Goal: Check status: Check status

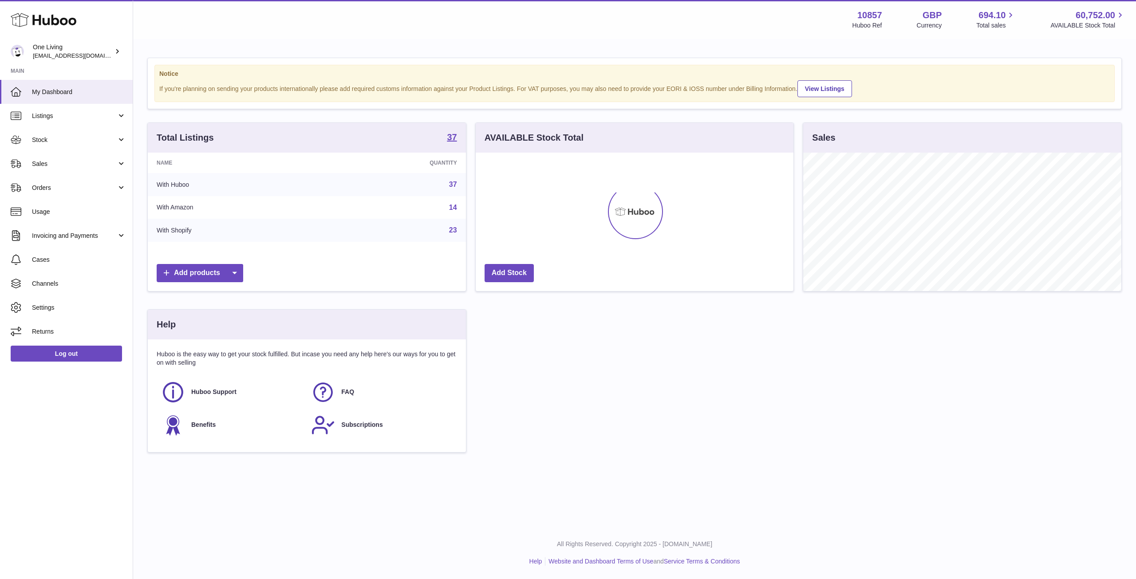
scroll to position [138, 318]
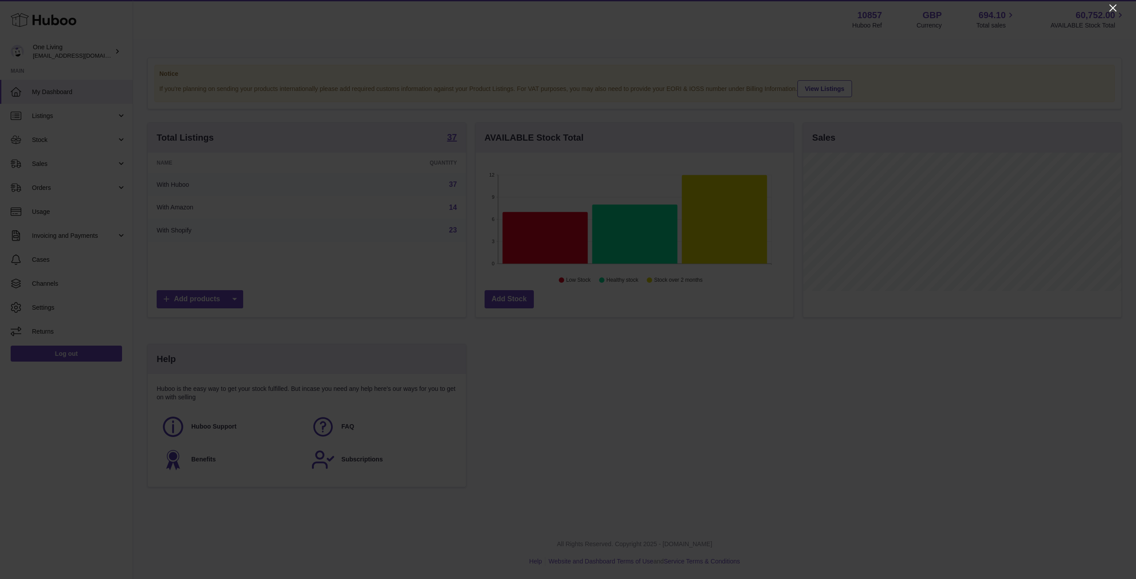
click at [1111, 4] on icon "Close" at bounding box center [1112, 8] width 11 height 11
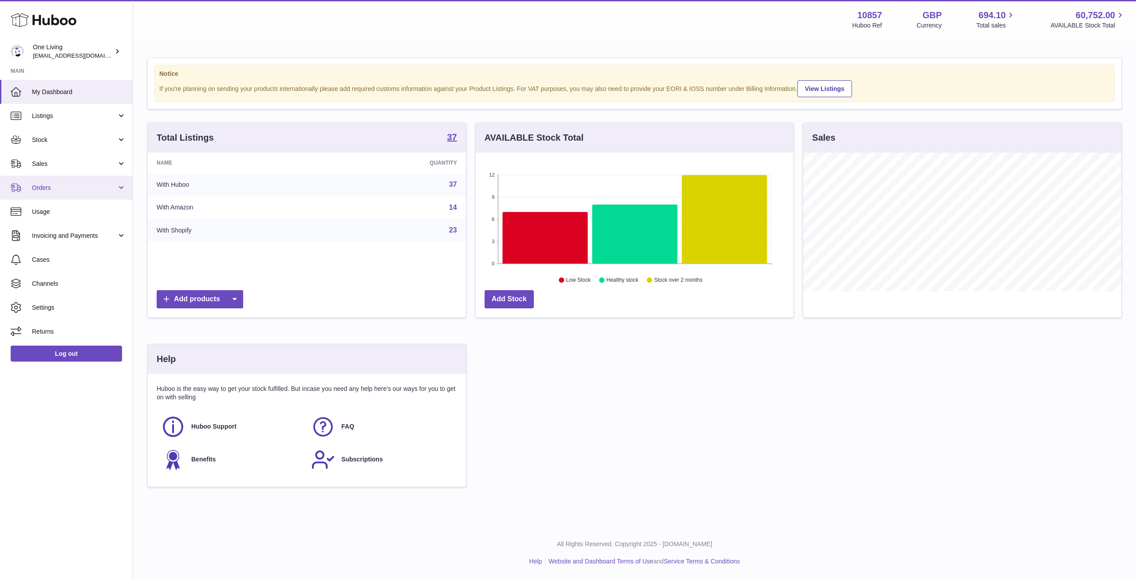
click at [74, 194] on link "Orders" at bounding box center [66, 188] width 133 height 24
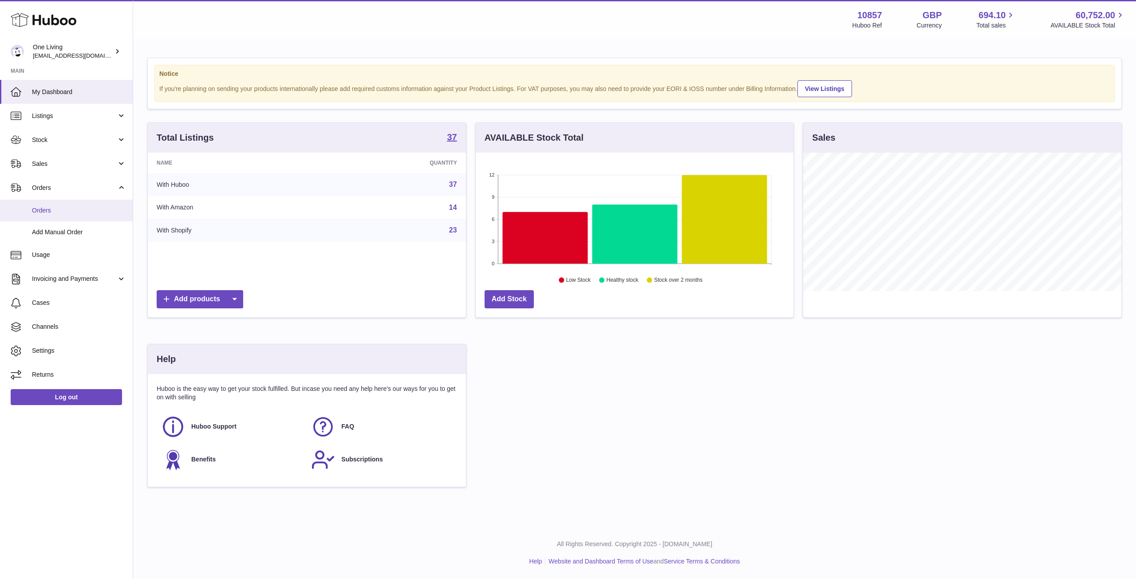
click at [75, 217] on link "Orders" at bounding box center [66, 211] width 133 height 22
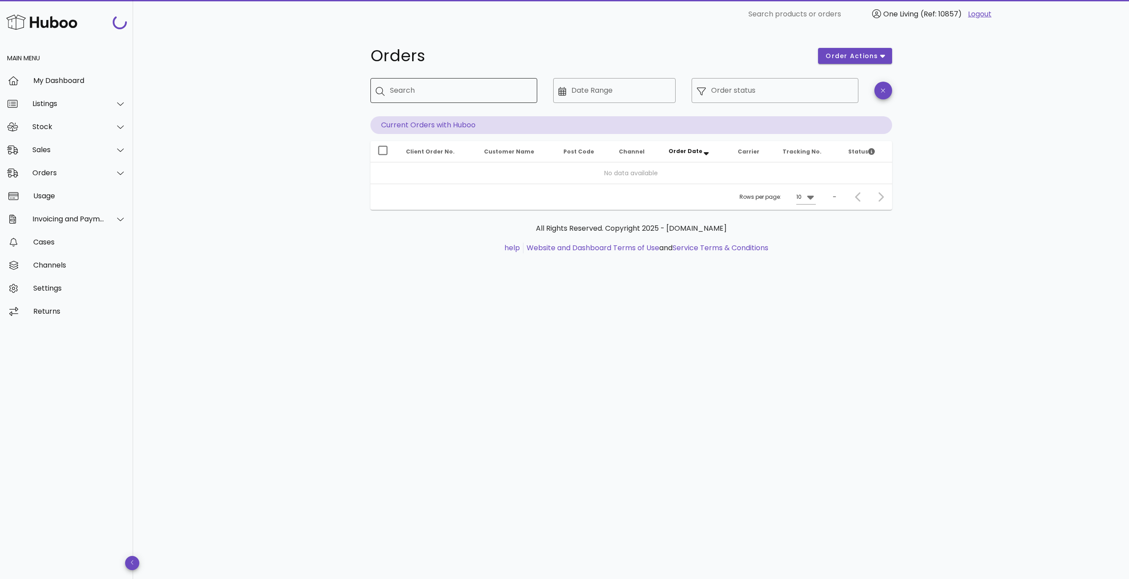
click at [448, 96] on input "Search" at bounding box center [460, 90] width 140 height 14
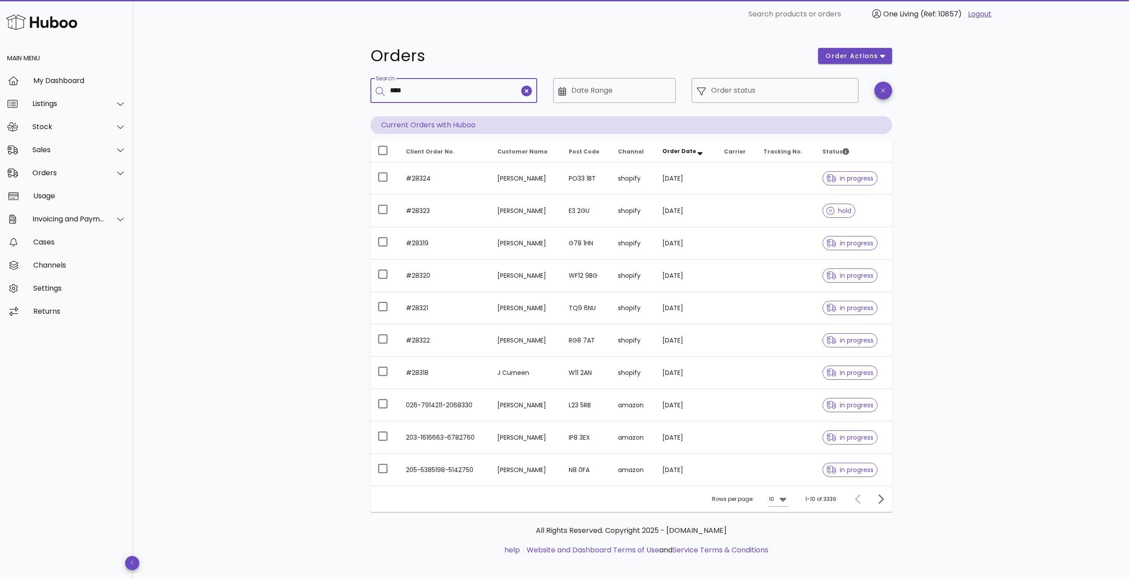
type input "***"
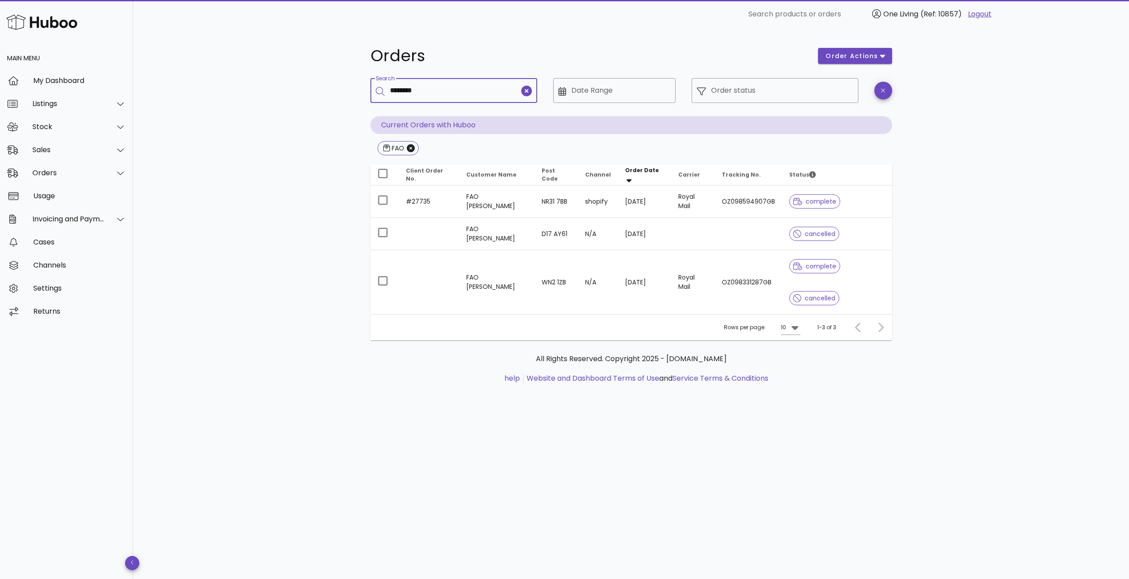
type input "********"
click at [408, 145] on icon "Close" at bounding box center [411, 148] width 8 height 8
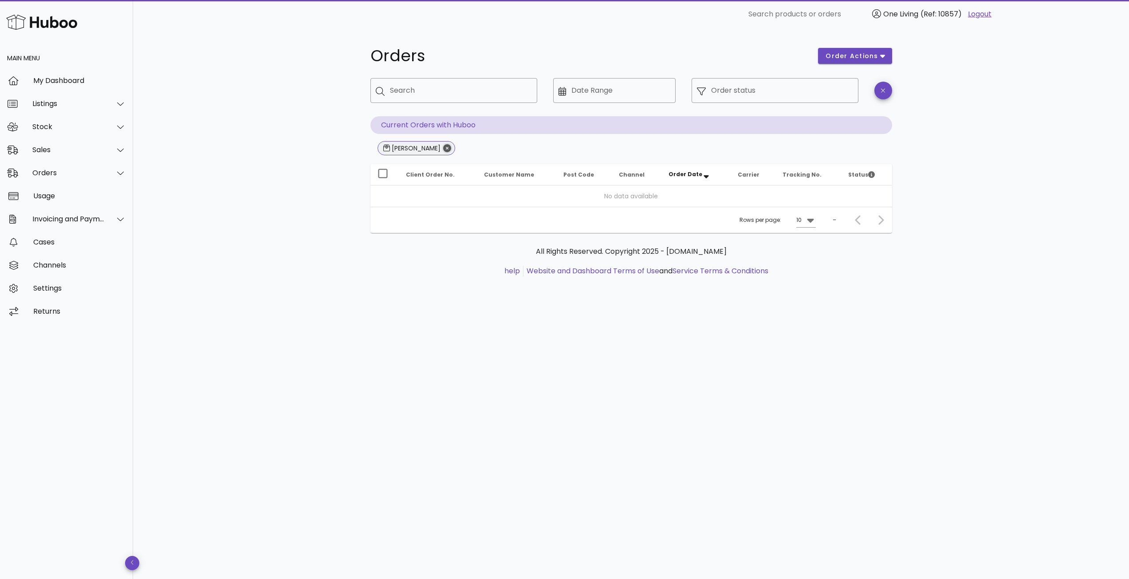
click at [443, 150] on icon "Close" at bounding box center [447, 148] width 8 height 8
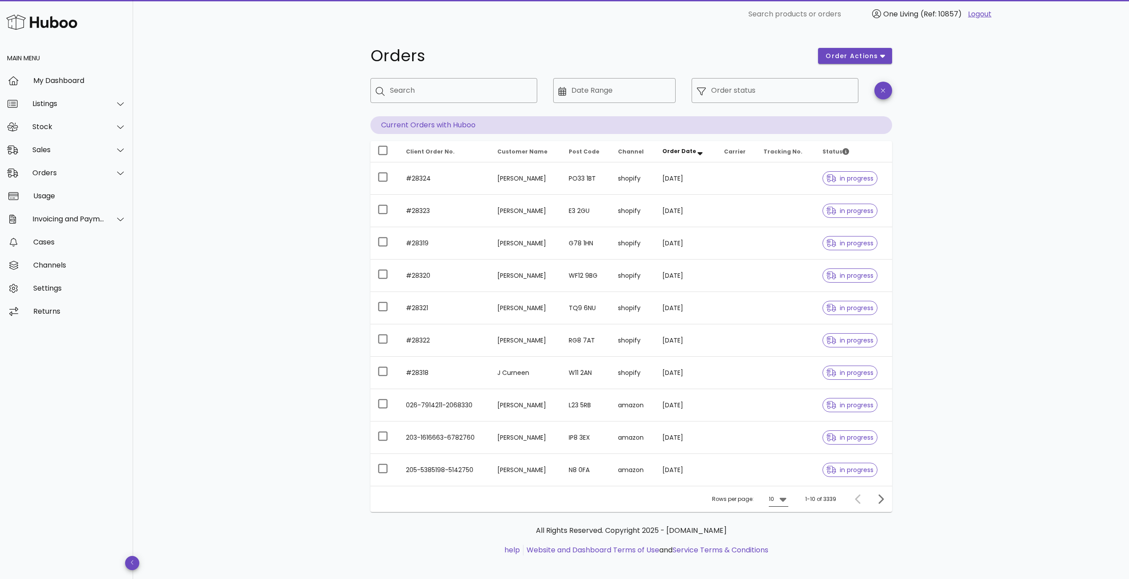
click at [783, 500] on icon at bounding box center [783, 500] width 7 height 4
click at [781, 546] on div "50" at bounding box center [780, 548] width 9 height 8
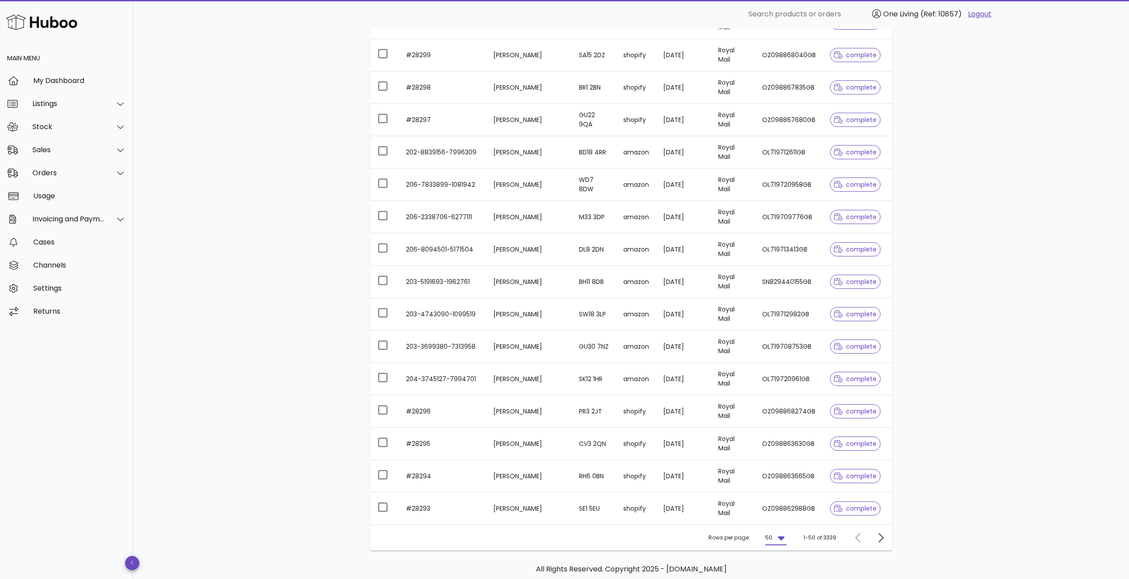
scroll to position [1287, 0]
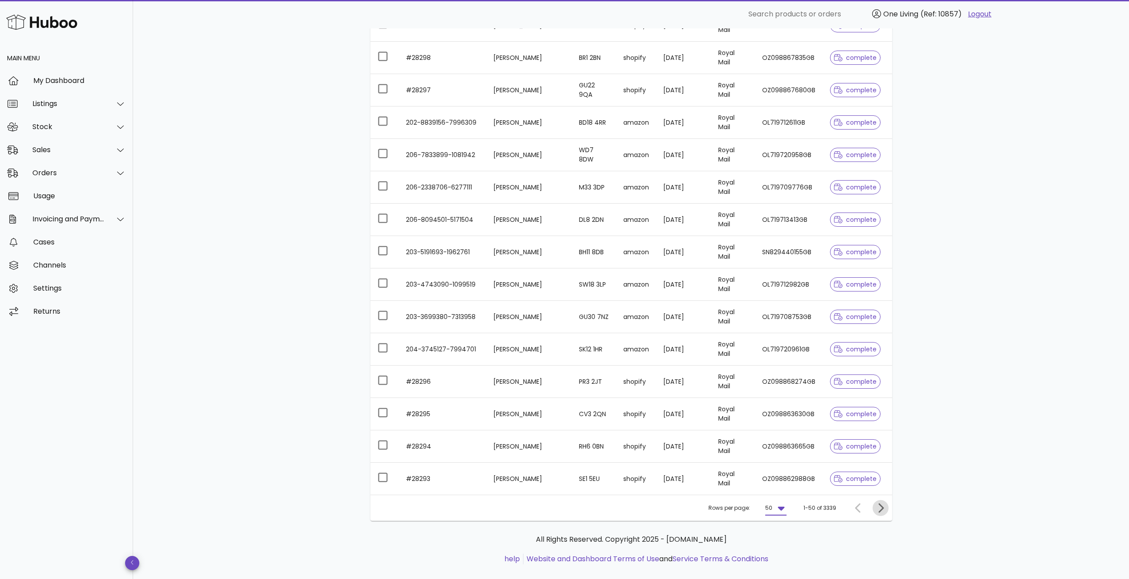
click at [879, 508] on icon "Next page" at bounding box center [880, 508] width 11 height 11
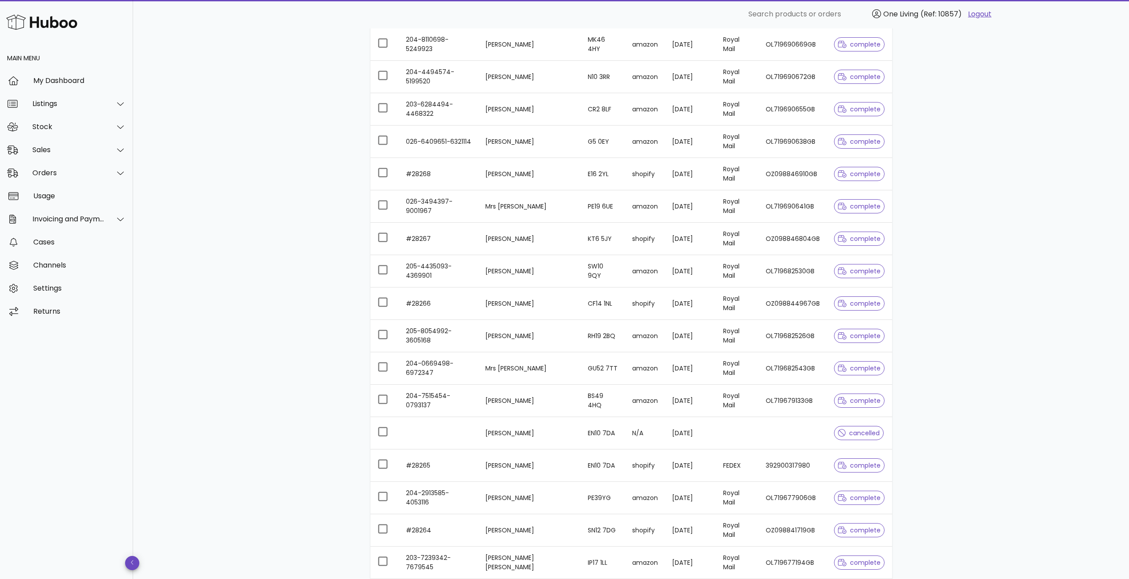
scroll to position [1300, 0]
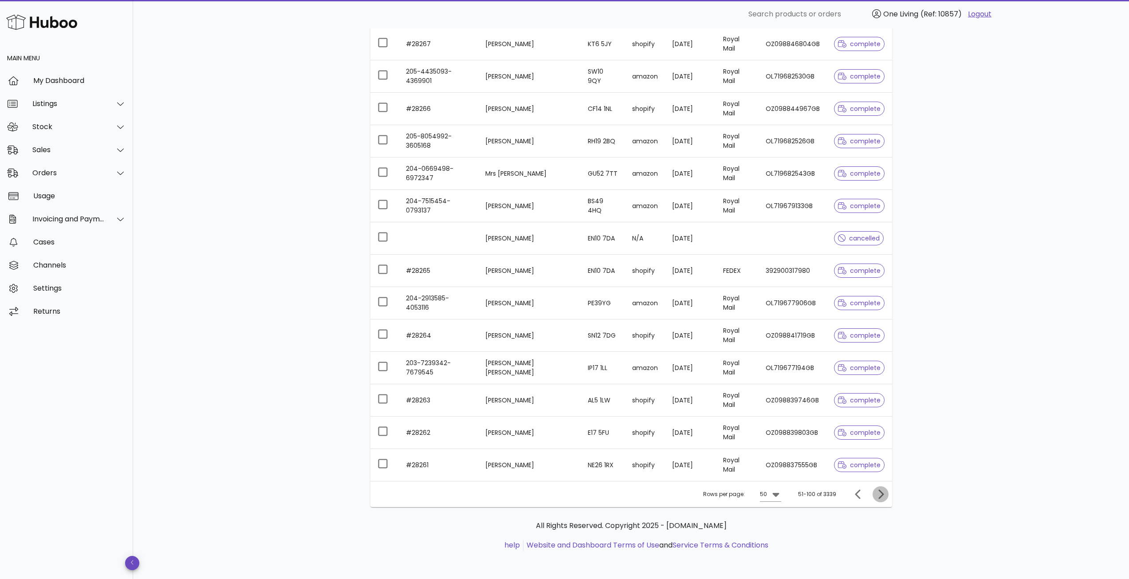
click at [886, 495] on span "Next page" at bounding box center [881, 494] width 16 height 11
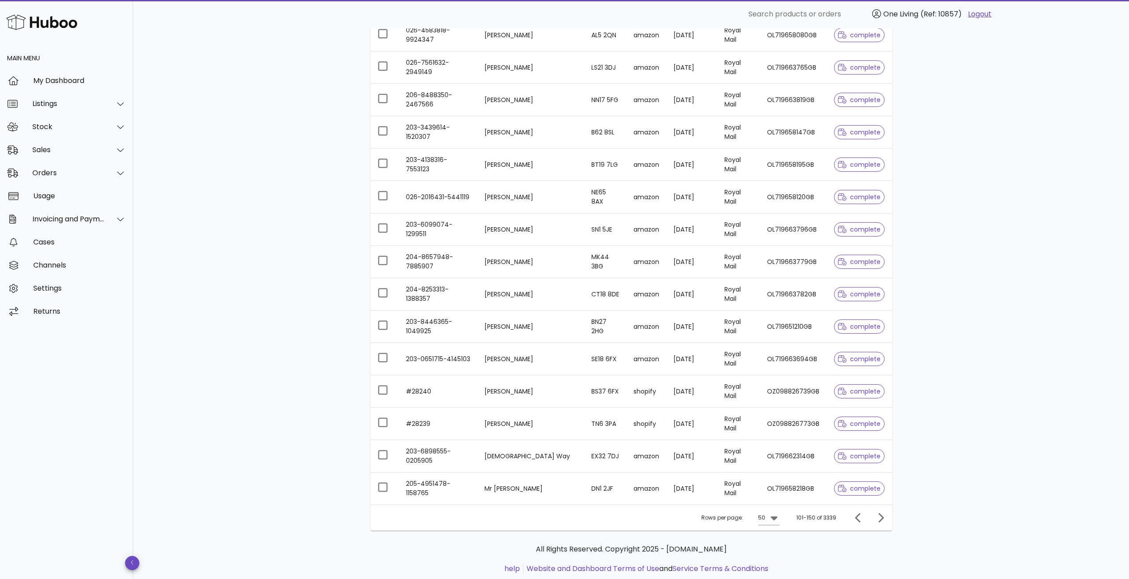
scroll to position [1300, 0]
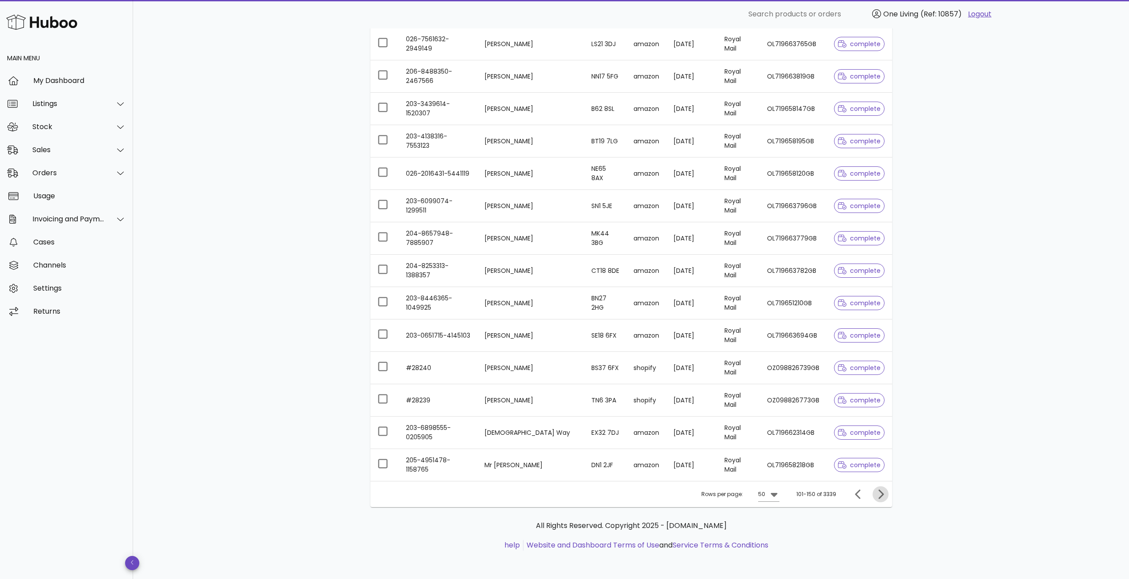
click at [883, 499] on icon "Next page" at bounding box center [880, 494] width 11 height 11
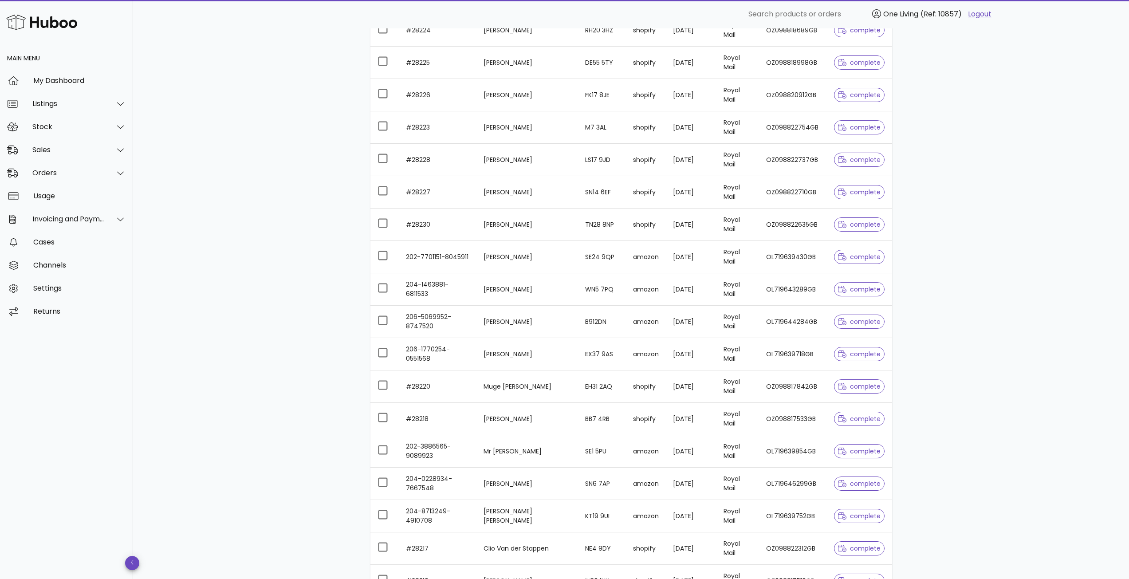
scroll to position [1300, 0]
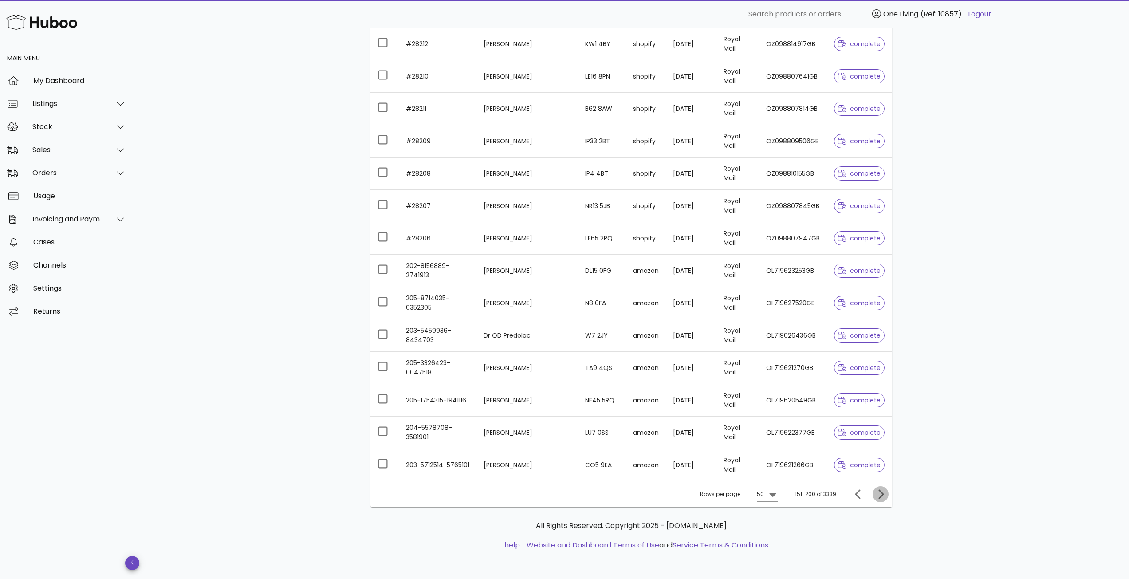
click at [878, 497] on icon "Next page" at bounding box center [880, 494] width 11 height 11
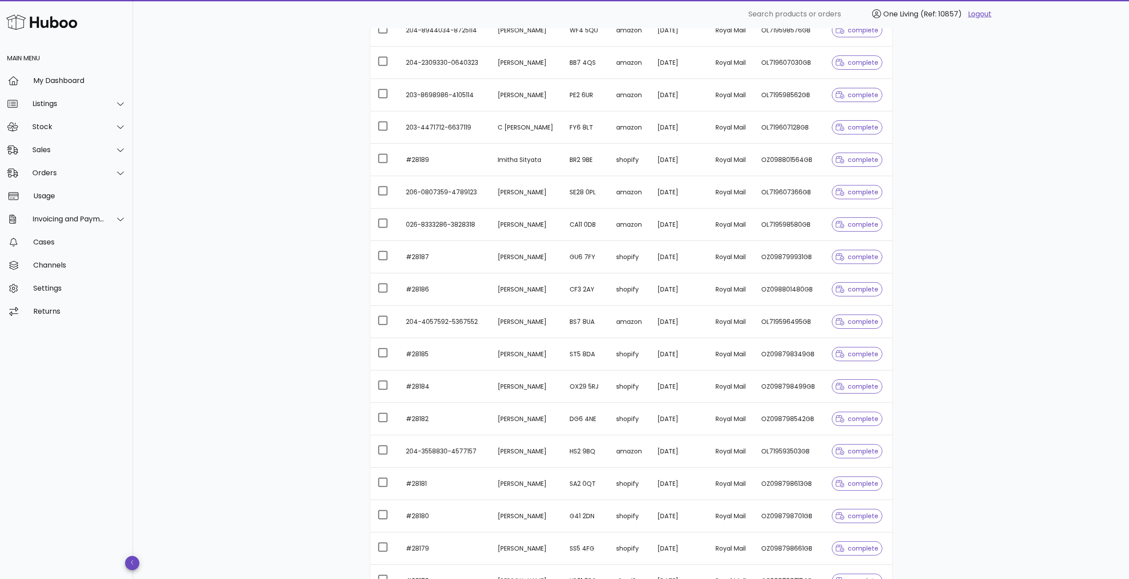
scroll to position [1300, 0]
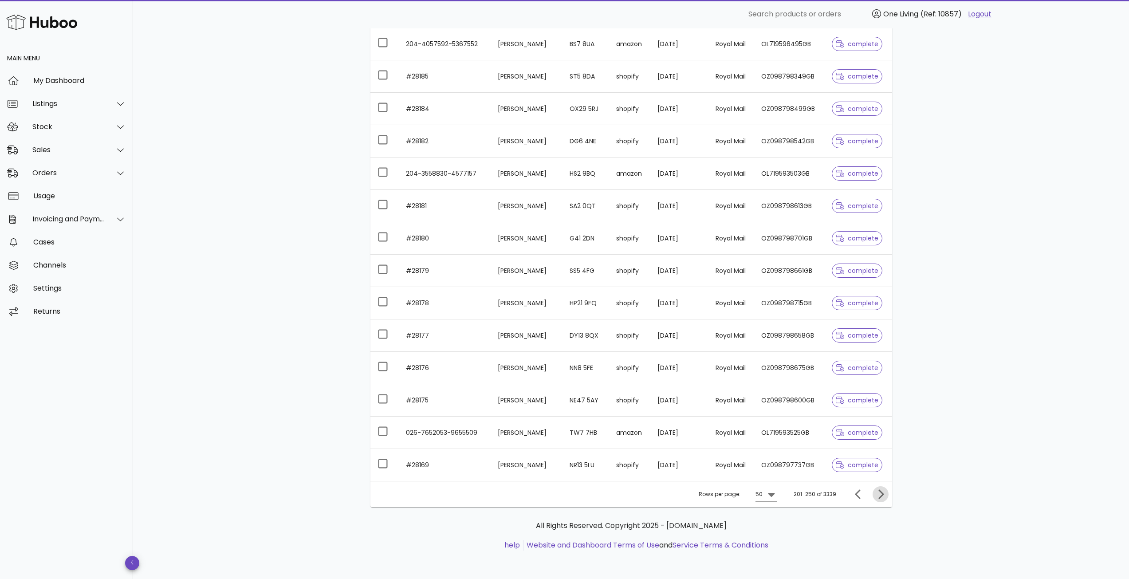
click at [879, 493] on icon "Next page" at bounding box center [880, 494] width 11 height 11
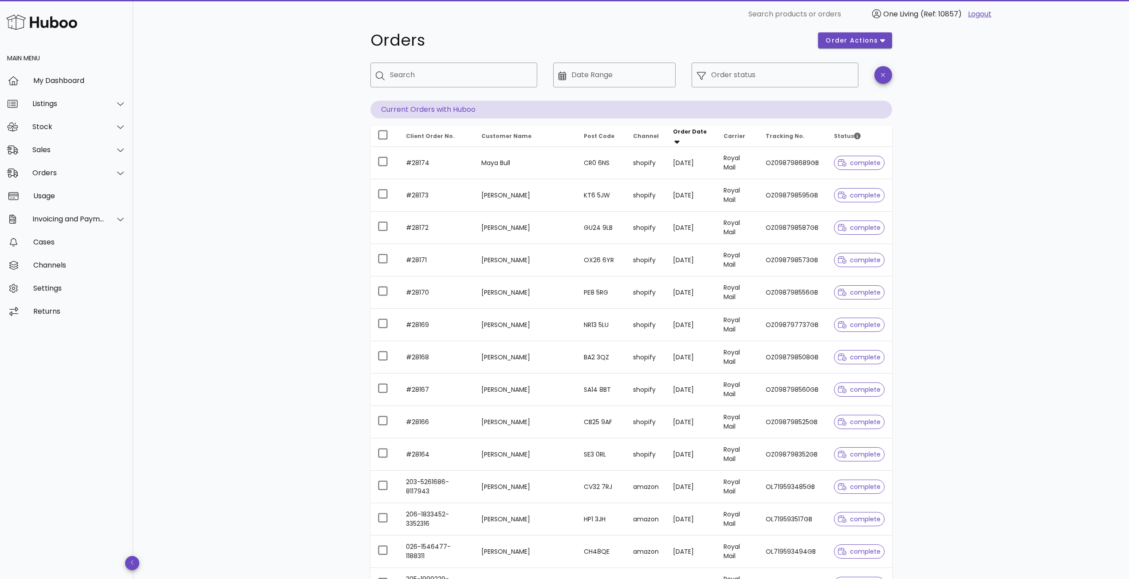
scroll to position [14, 0]
click at [484, 72] on input "Search" at bounding box center [460, 77] width 140 height 14
type input "*"
type input "*******"
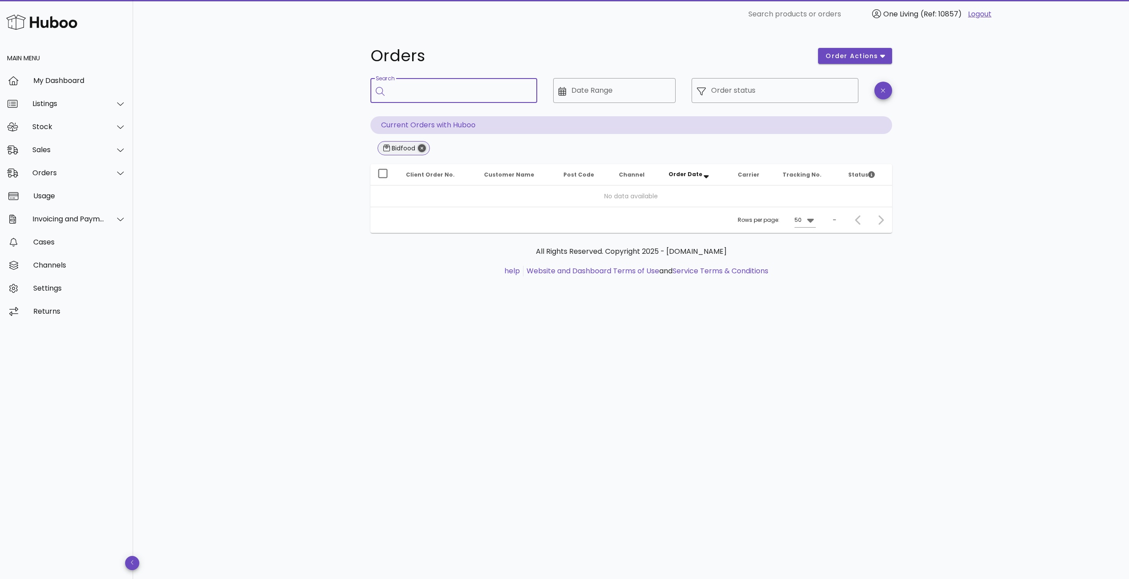
click at [421, 148] on icon "Close" at bounding box center [422, 148] width 8 height 8
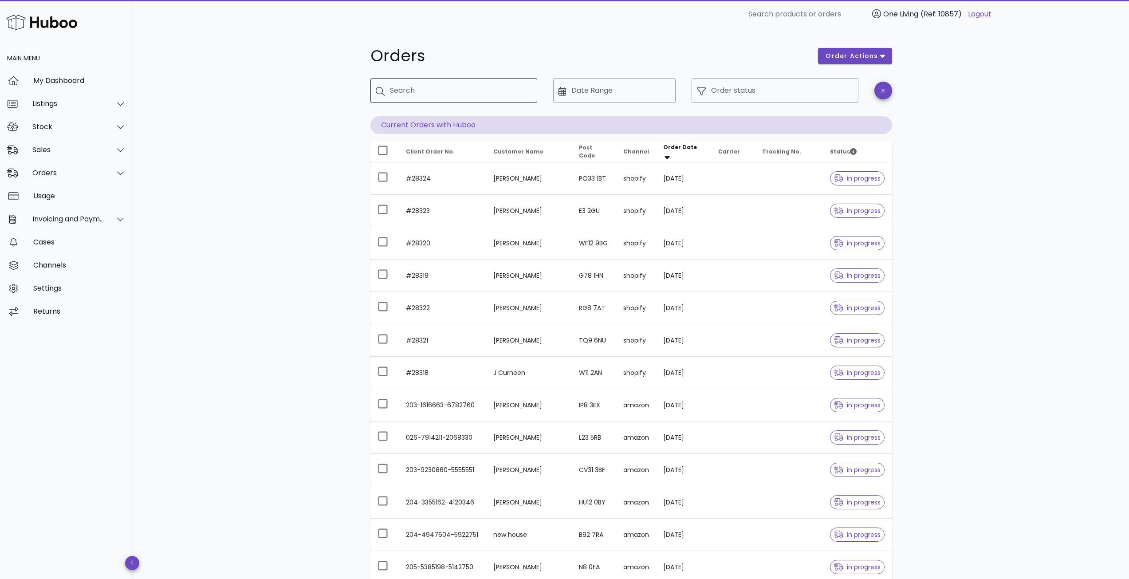
click at [465, 93] on input "Search" at bounding box center [460, 90] width 140 height 14
type input "*******"
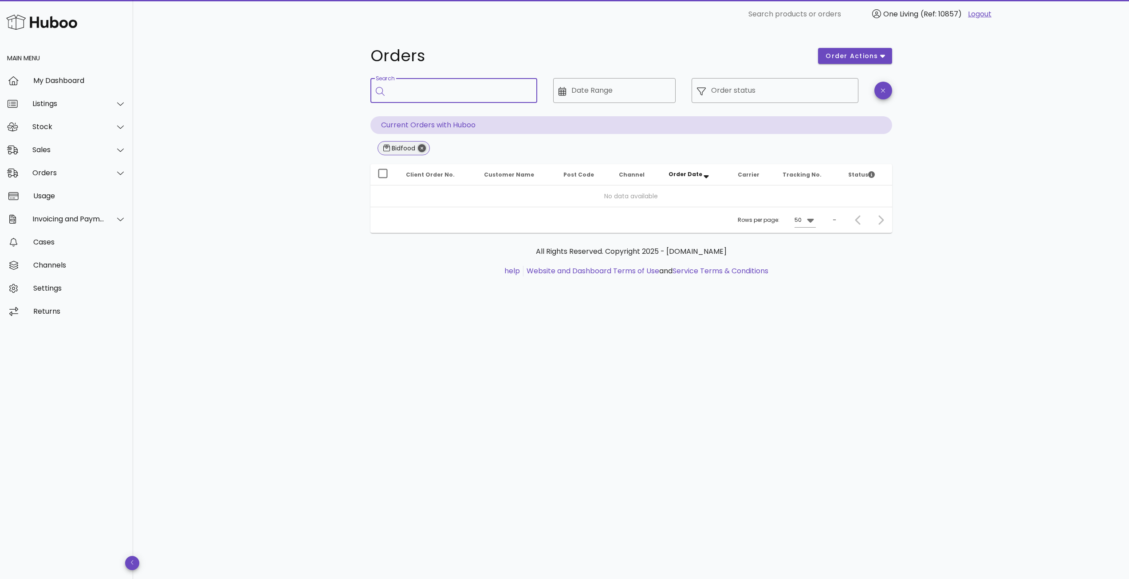
click at [425, 148] on icon "Close" at bounding box center [422, 148] width 8 height 8
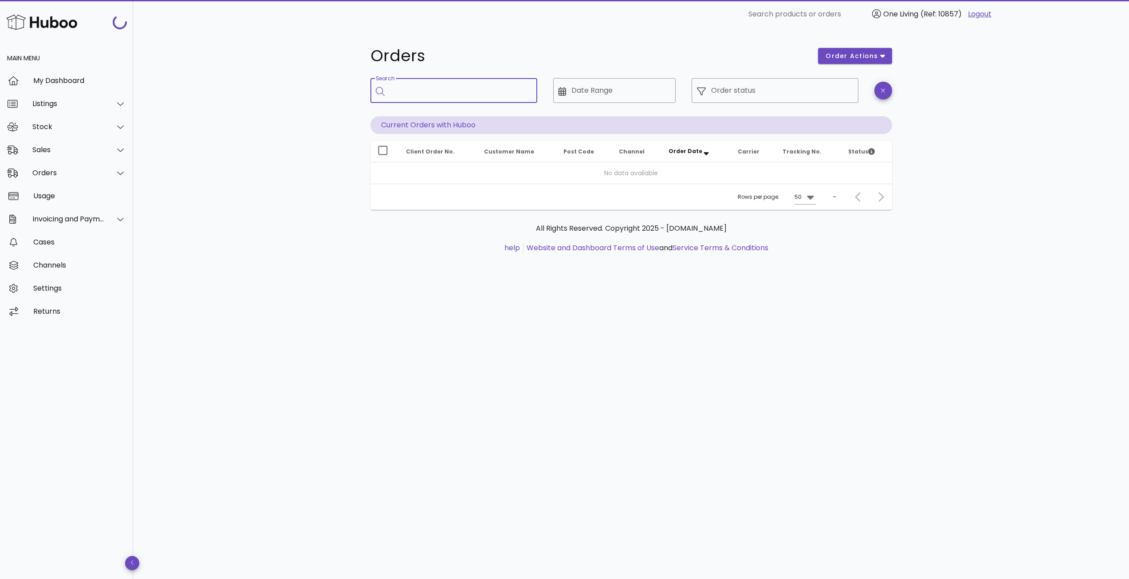
click at [430, 95] on input "Search" at bounding box center [460, 90] width 140 height 14
type input "********"
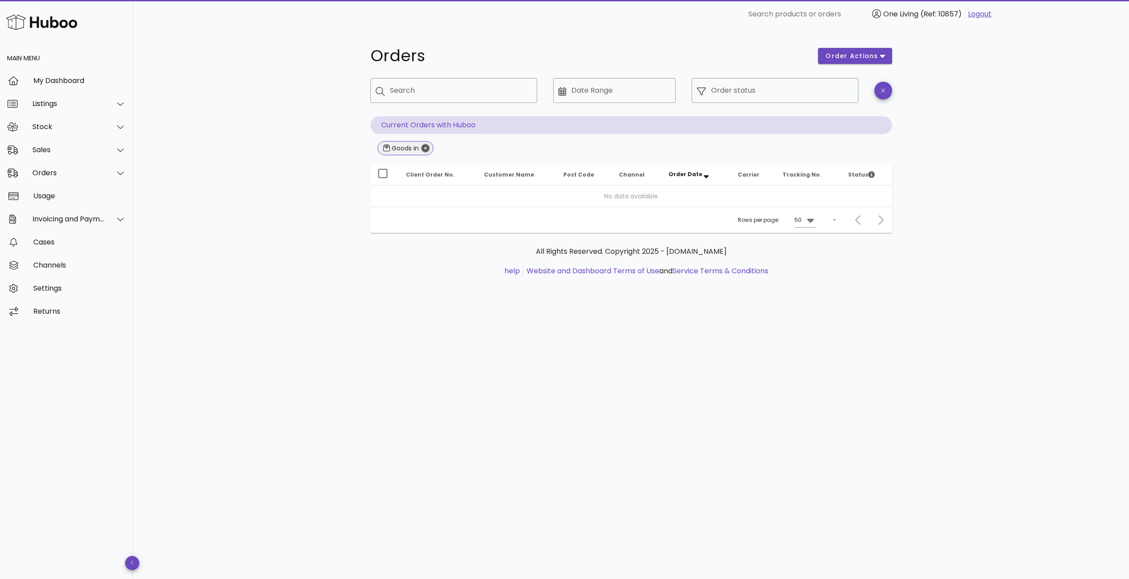
click at [425, 150] on icon "Close" at bounding box center [425, 148] width 8 height 8
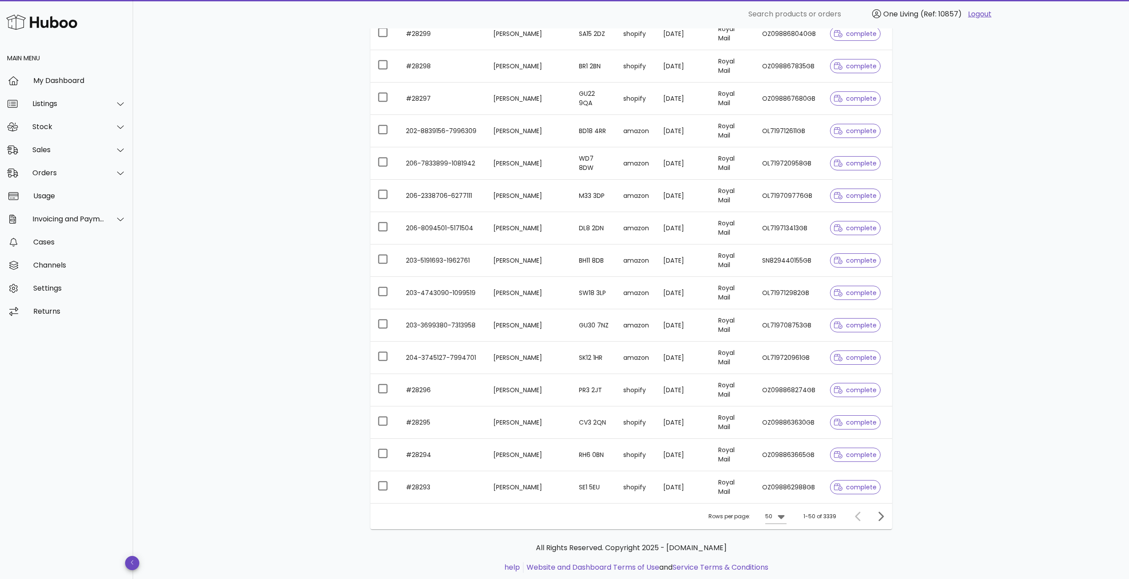
scroll to position [1300, 0]
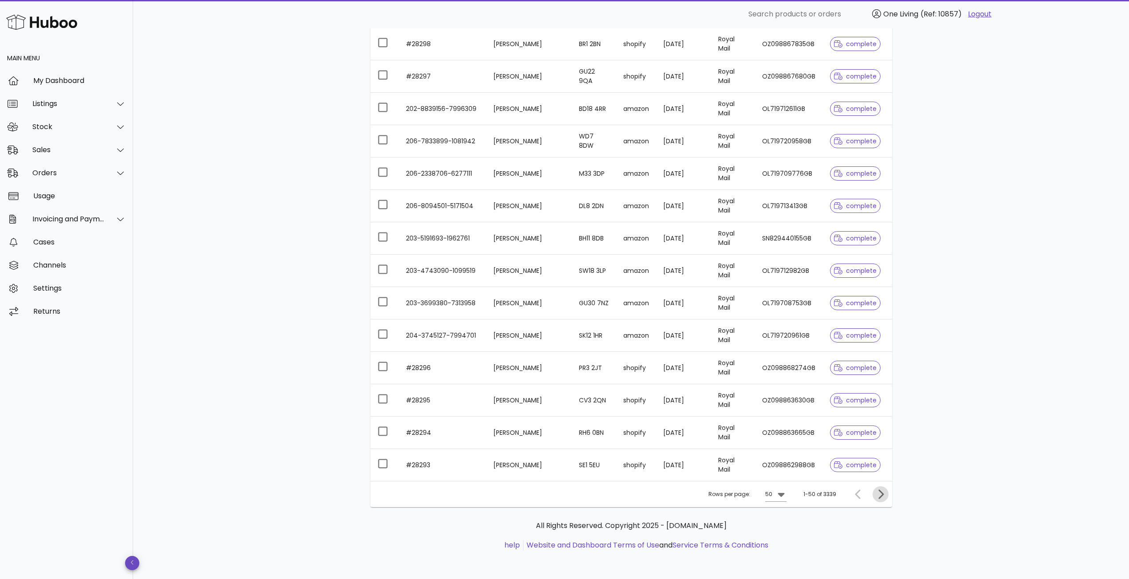
click at [882, 493] on icon "Next page" at bounding box center [880, 493] width 5 height 9
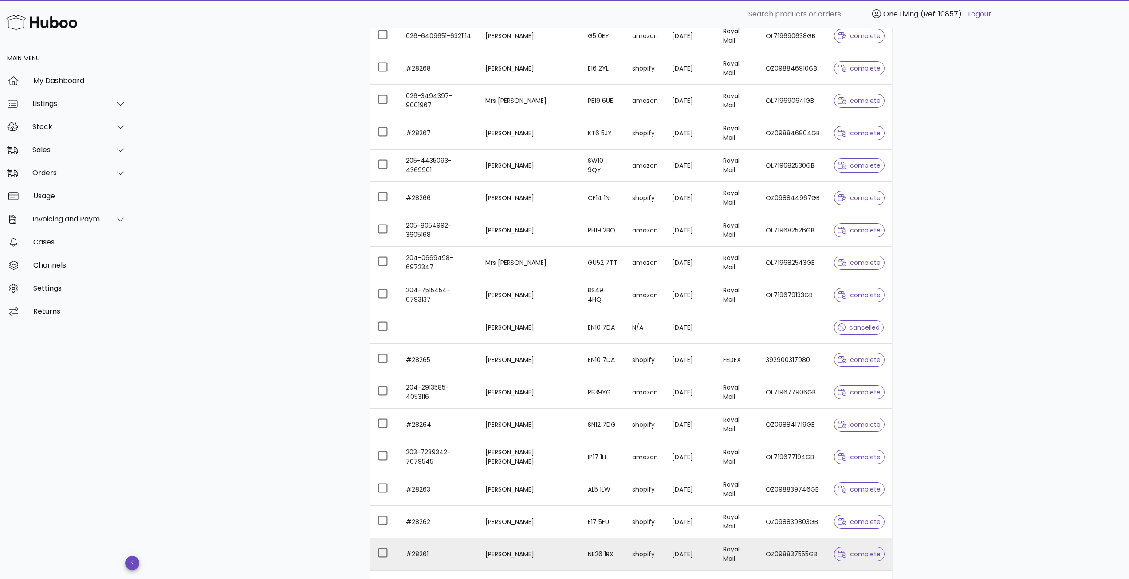
scroll to position [1300, 0]
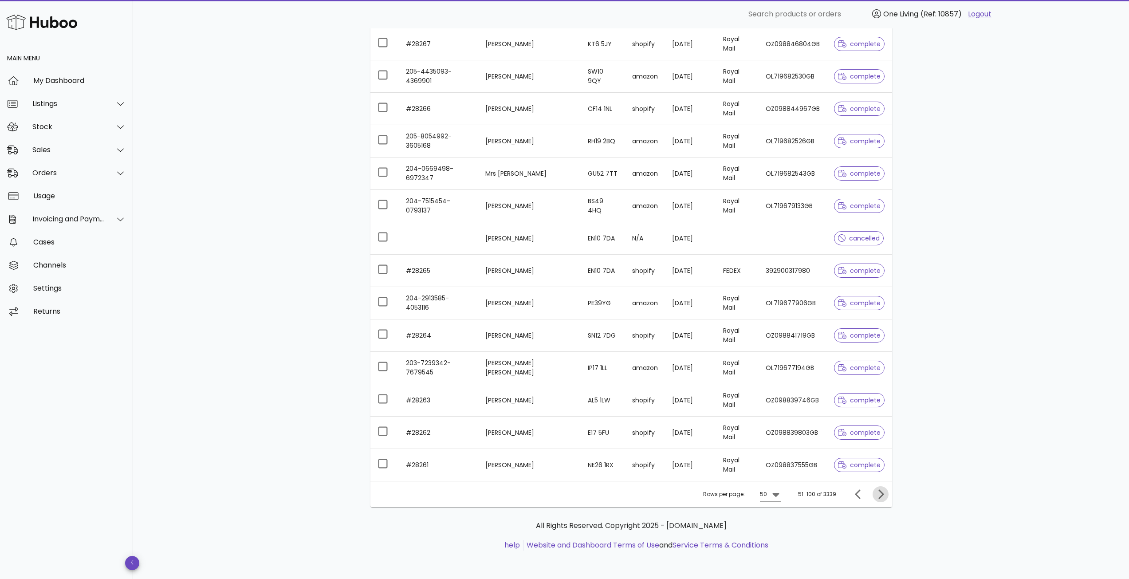
click at [878, 495] on icon "Next page" at bounding box center [880, 494] width 11 height 11
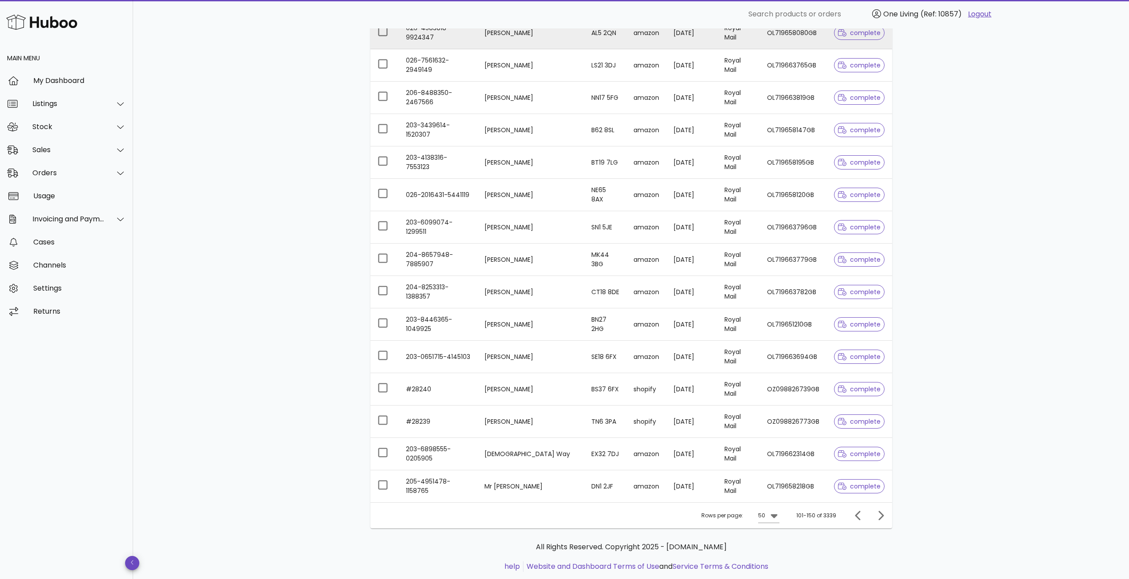
scroll to position [1300, 0]
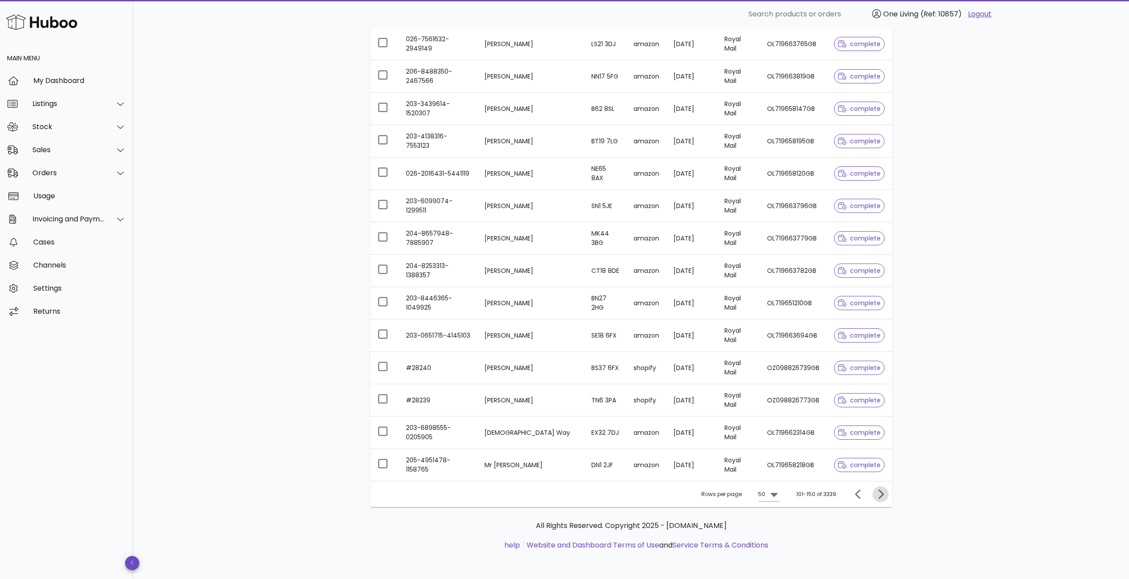
click at [880, 492] on icon "Next page" at bounding box center [880, 494] width 11 height 11
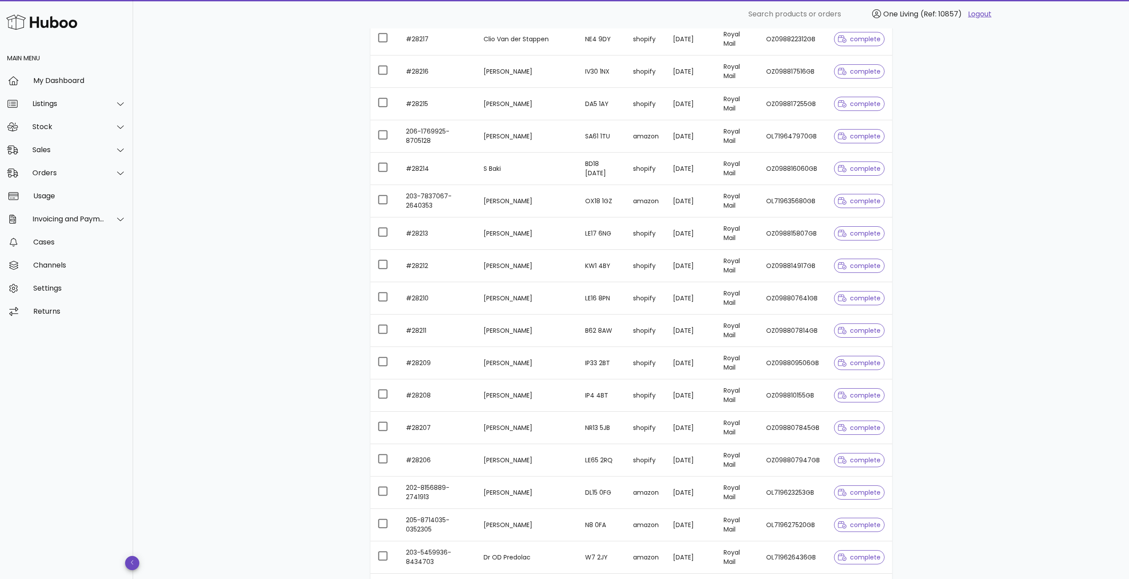
scroll to position [1300, 0]
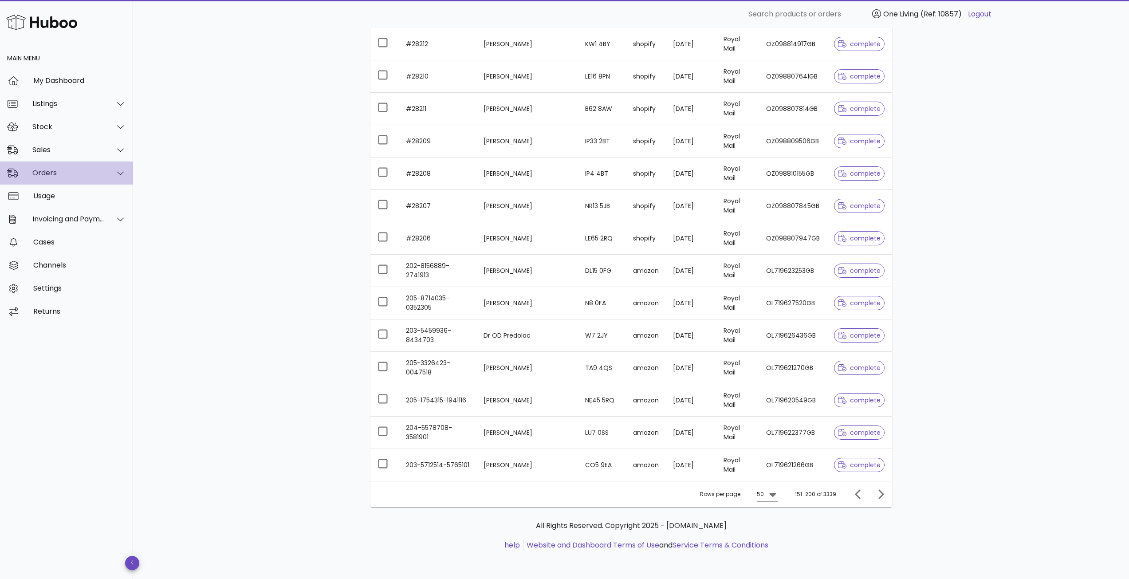
click at [112, 174] on div at bounding box center [115, 173] width 21 height 22
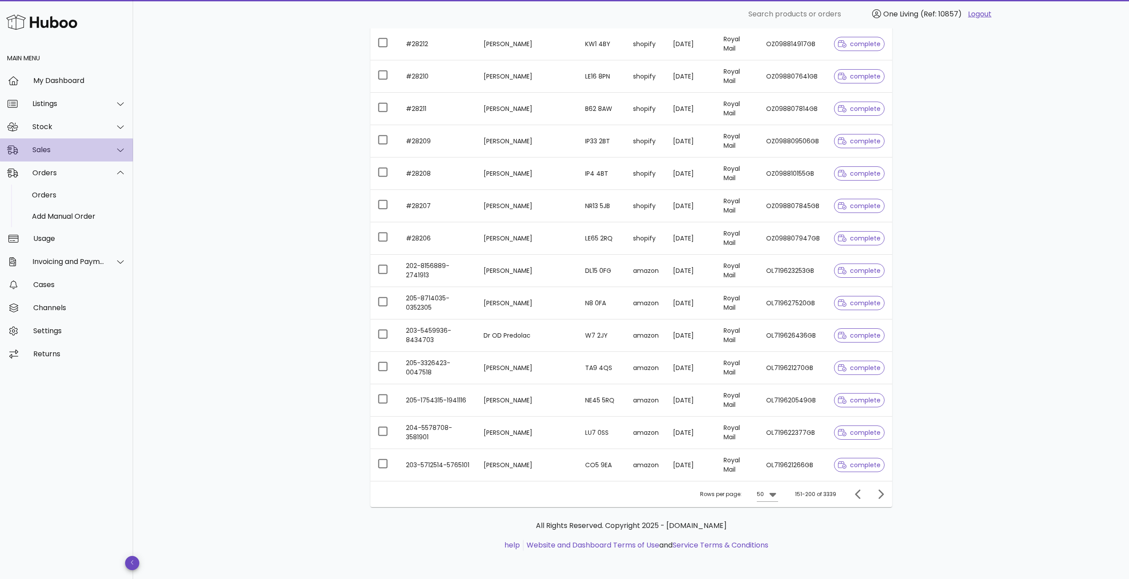
click at [90, 147] on div "Sales" at bounding box center [68, 150] width 72 height 8
click at [73, 82] on div "My Dashboard" at bounding box center [79, 80] width 93 height 8
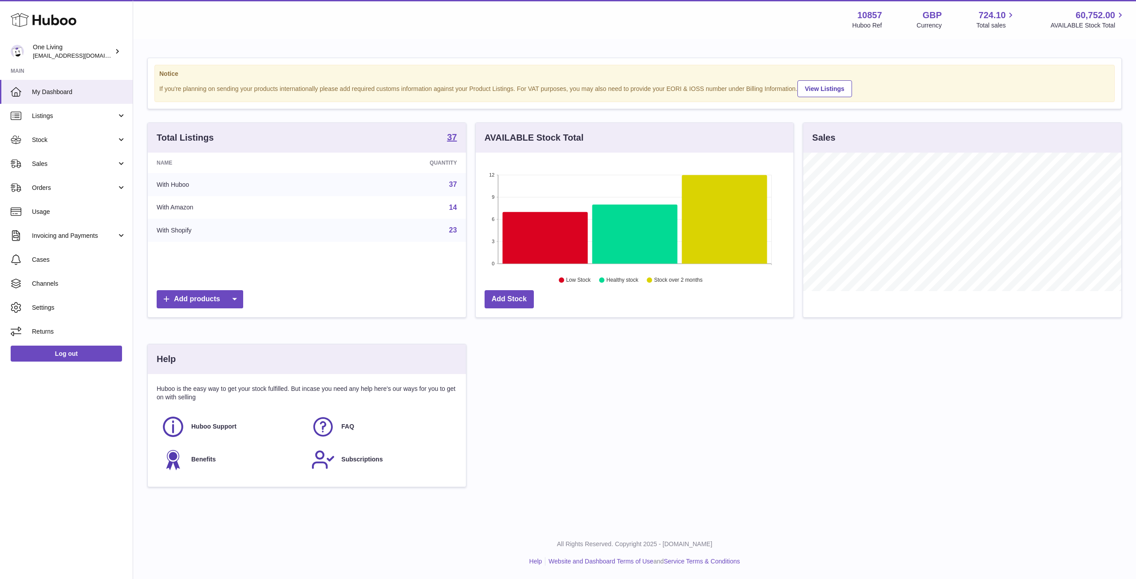
scroll to position [138, 318]
click at [96, 193] on link "Orders" at bounding box center [66, 188] width 133 height 24
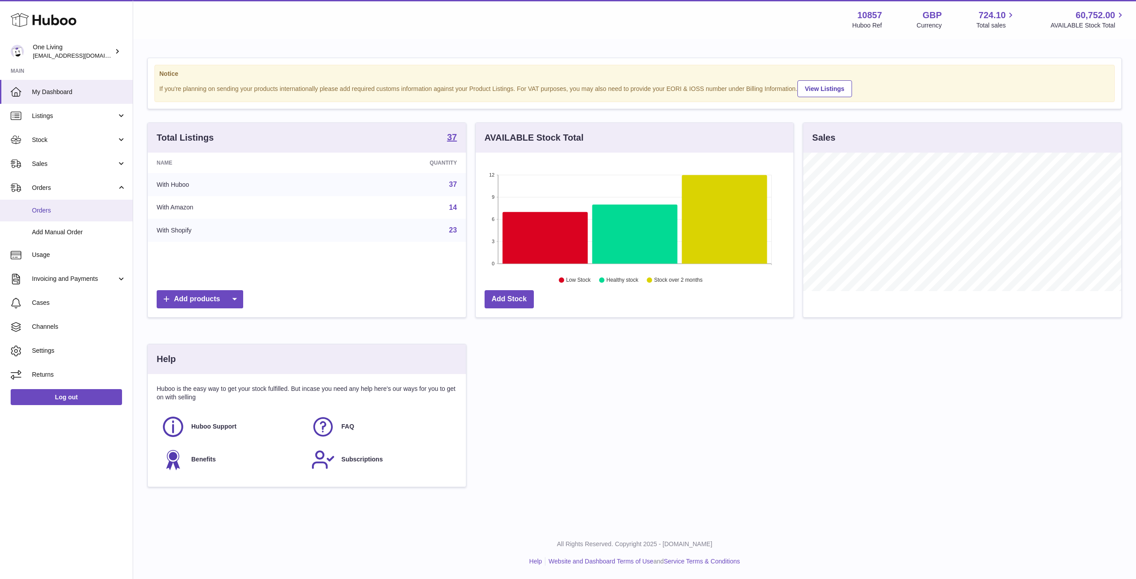
click at [83, 210] on span "Orders" at bounding box center [79, 210] width 94 height 8
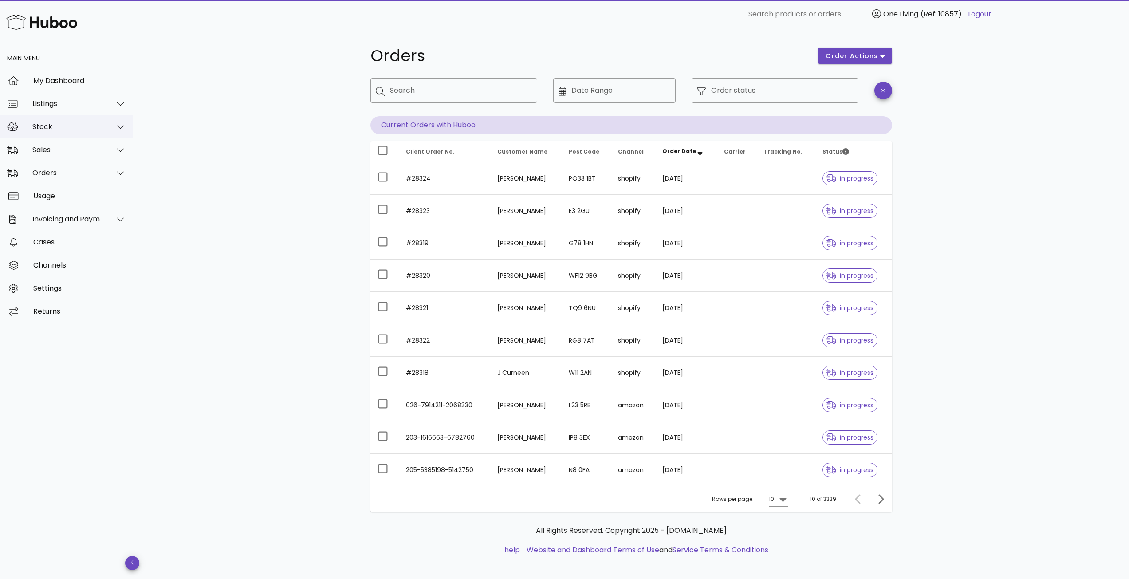
click at [119, 124] on icon at bounding box center [120, 127] width 7 height 8
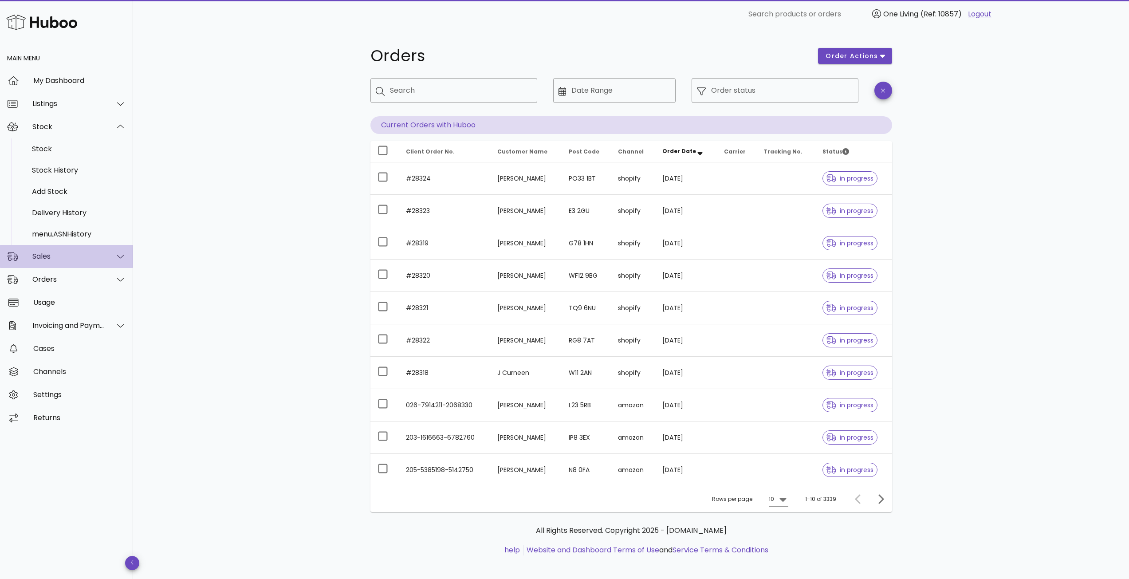
click at [112, 264] on div at bounding box center [115, 256] width 21 height 22
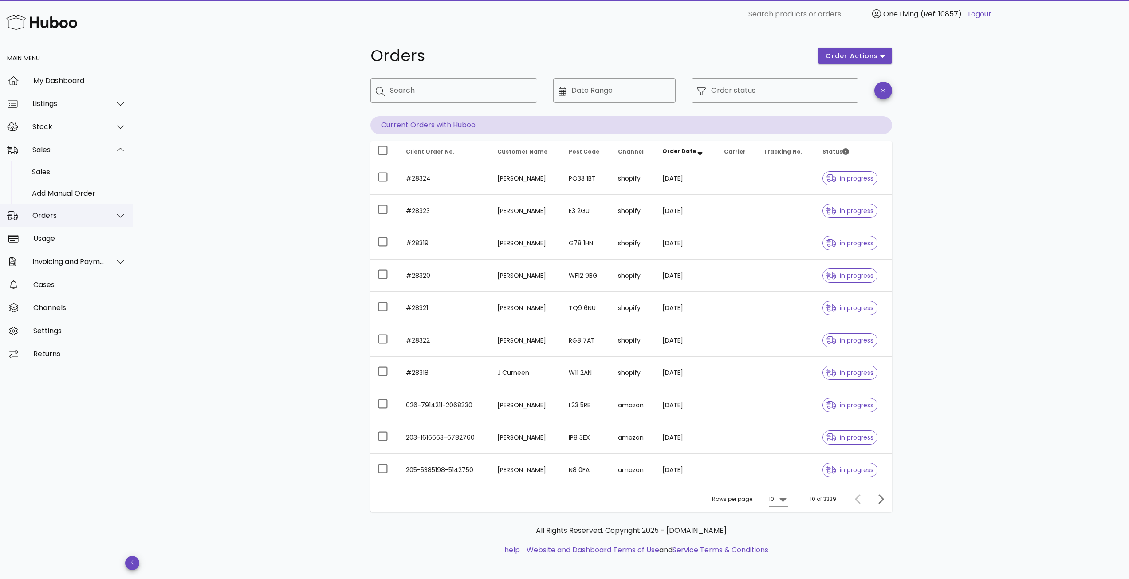
click at [92, 215] on div "Orders" at bounding box center [68, 215] width 72 height 8
click at [51, 192] on div "Orders" at bounding box center [79, 195] width 94 height 8
click at [784, 501] on icon at bounding box center [783, 500] width 7 height 4
click at [786, 550] on div "50" at bounding box center [780, 548] width 23 height 21
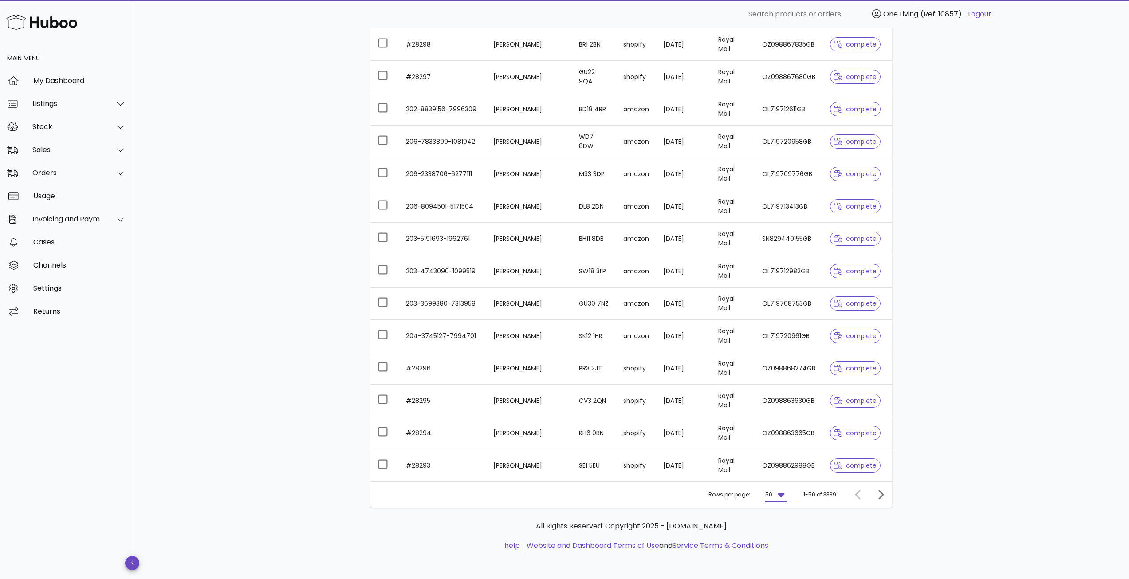
scroll to position [1300, 0]
click at [878, 497] on icon "Next page" at bounding box center [880, 494] width 11 height 11
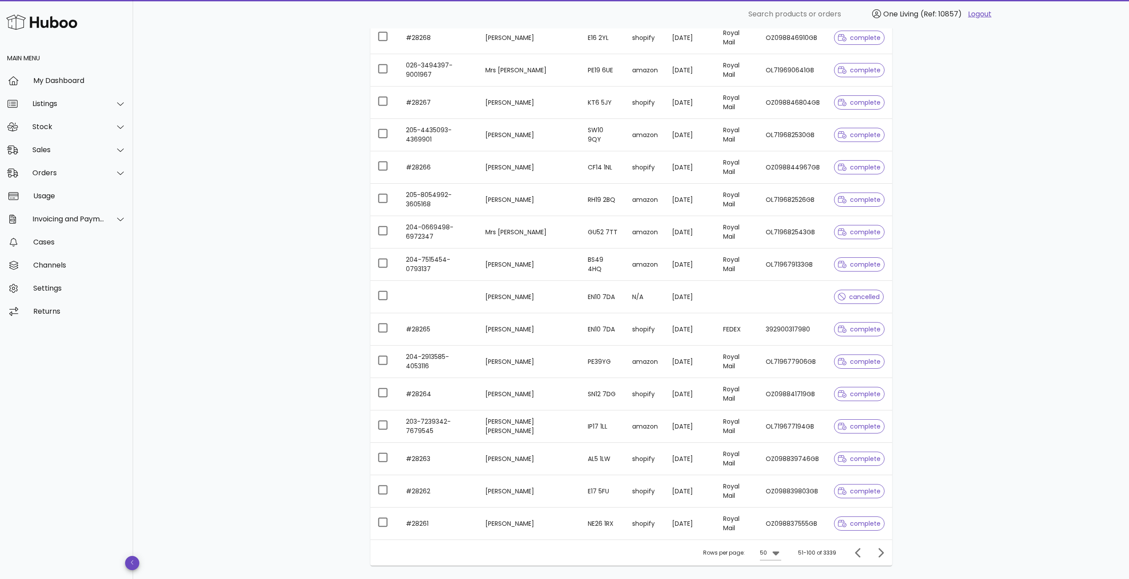
scroll to position [1242, 0]
click at [882, 554] on icon "Next page" at bounding box center [880, 552] width 5 height 9
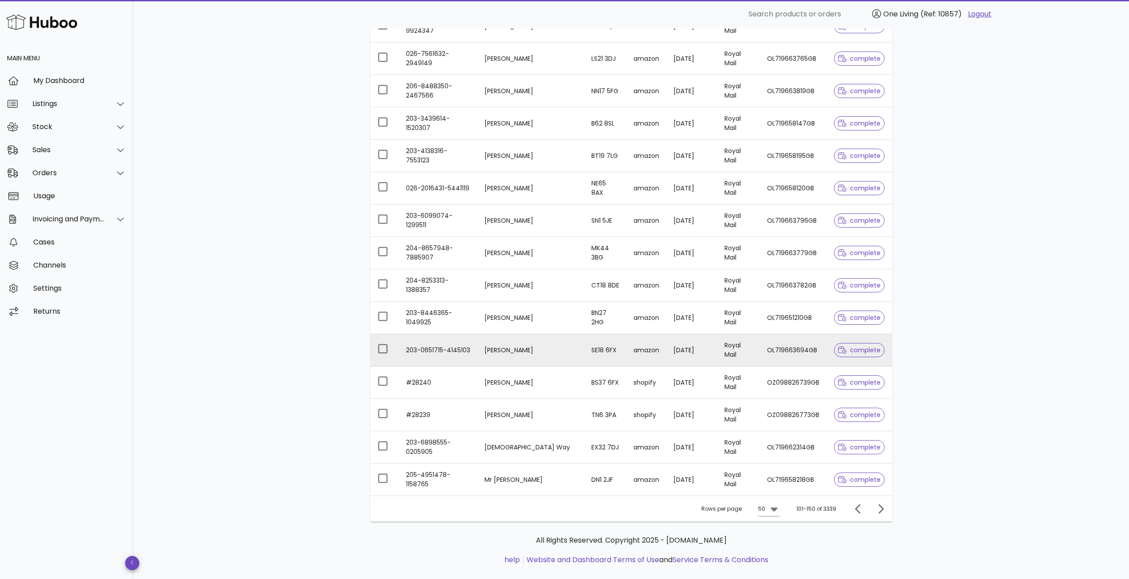
scroll to position [1300, 0]
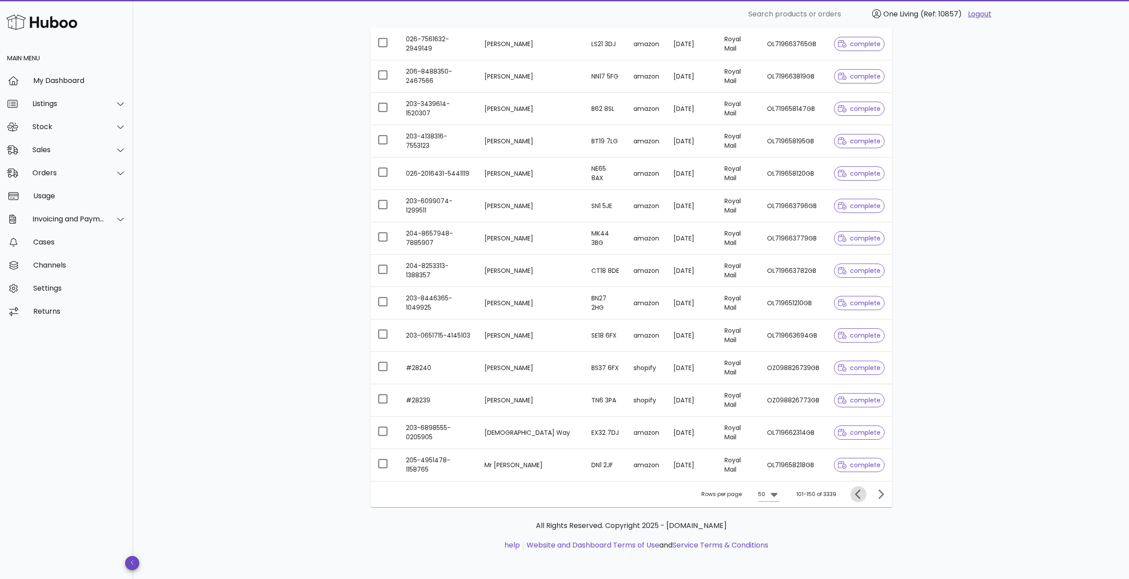
click at [857, 501] on button "Previous page" at bounding box center [859, 494] width 16 height 16
